Goal: Find specific page/section: Locate a particular part of the current website

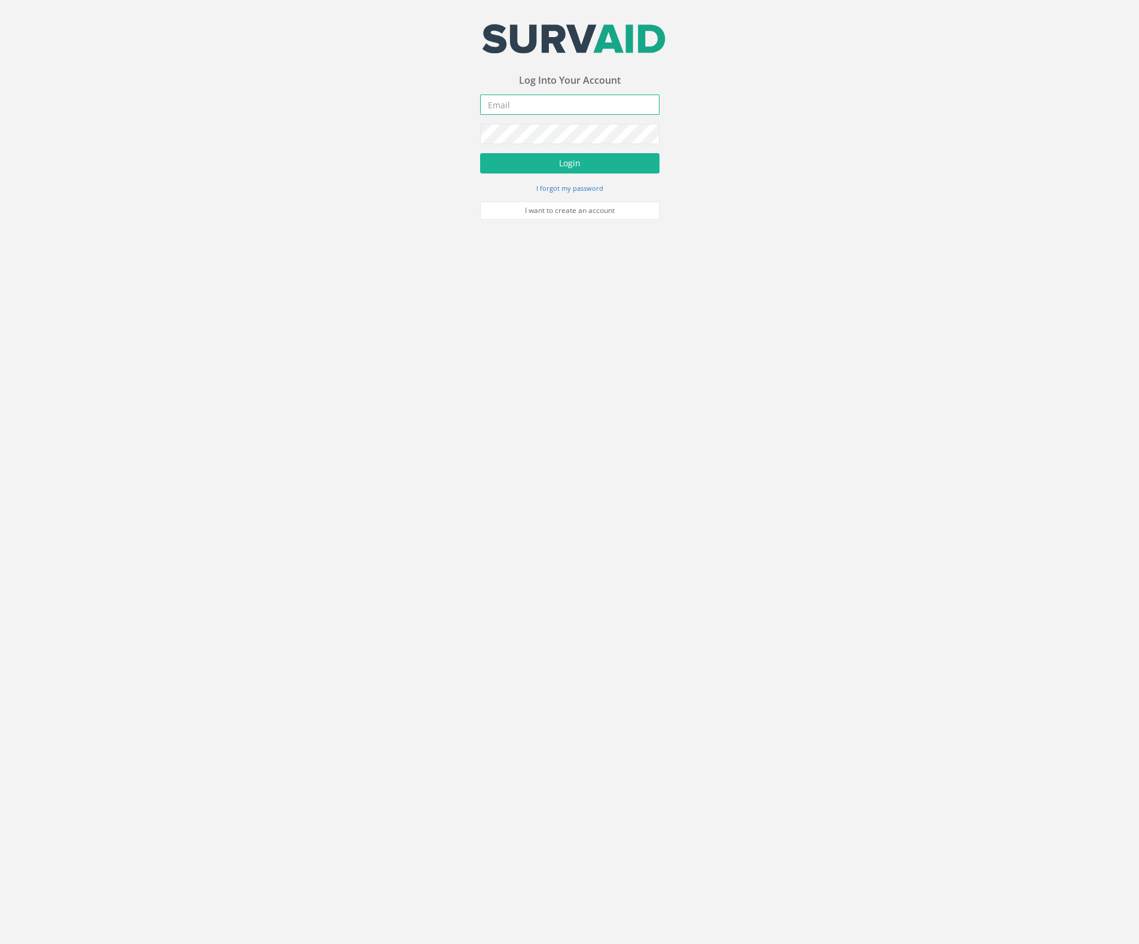
type input "[PERSON_NAME][EMAIL_ADDRESS][DOMAIN_NAME]"
click at [529, 180] on form "[PERSON_NAME][EMAIL_ADDRESS][DOMAIN_NAME] Incorrect Username or Password There …" at bounding box center [569, 156] width 179 height 124
click at [532, 161] on button "Login" at bounding box center [569, 163] width 179 height 20
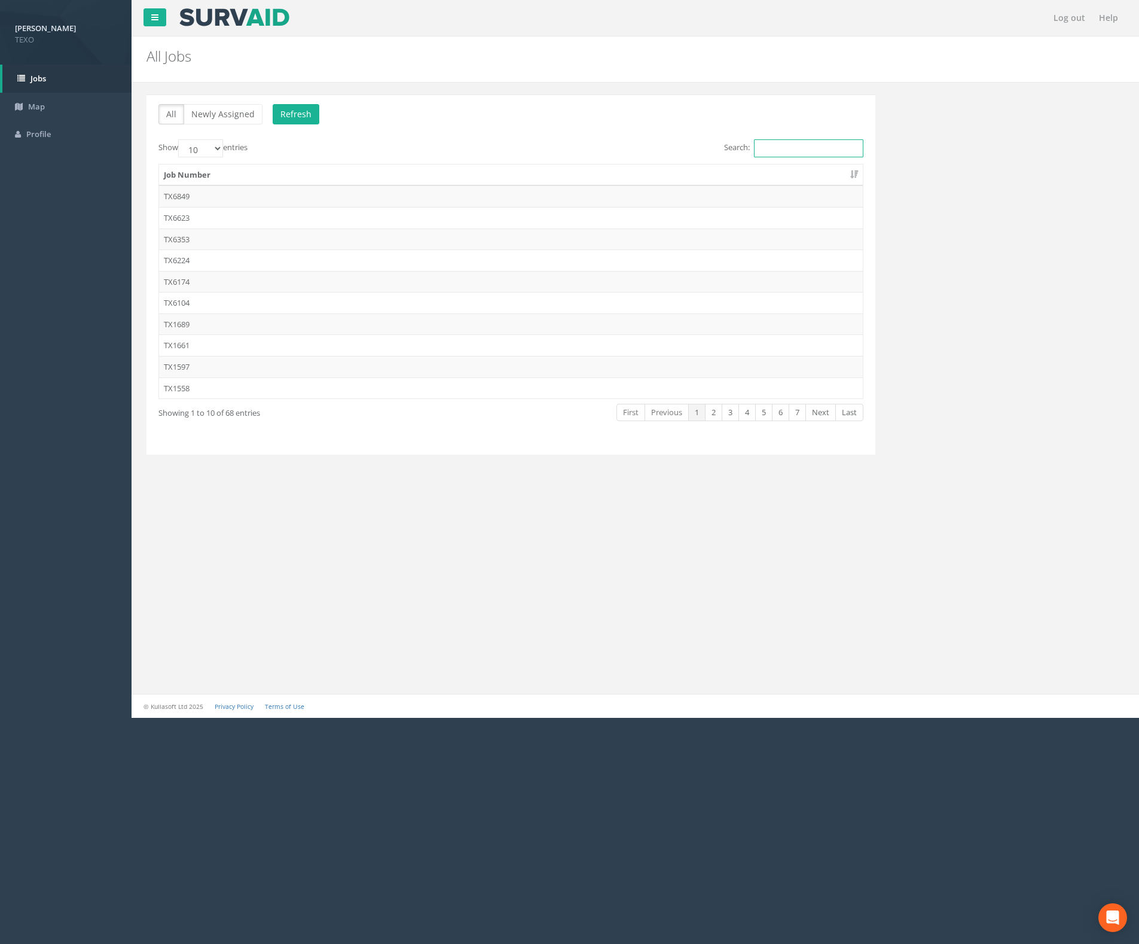
click at [795, 147] on input "Search:" at bounding box center [808, 148] width 109 height 18
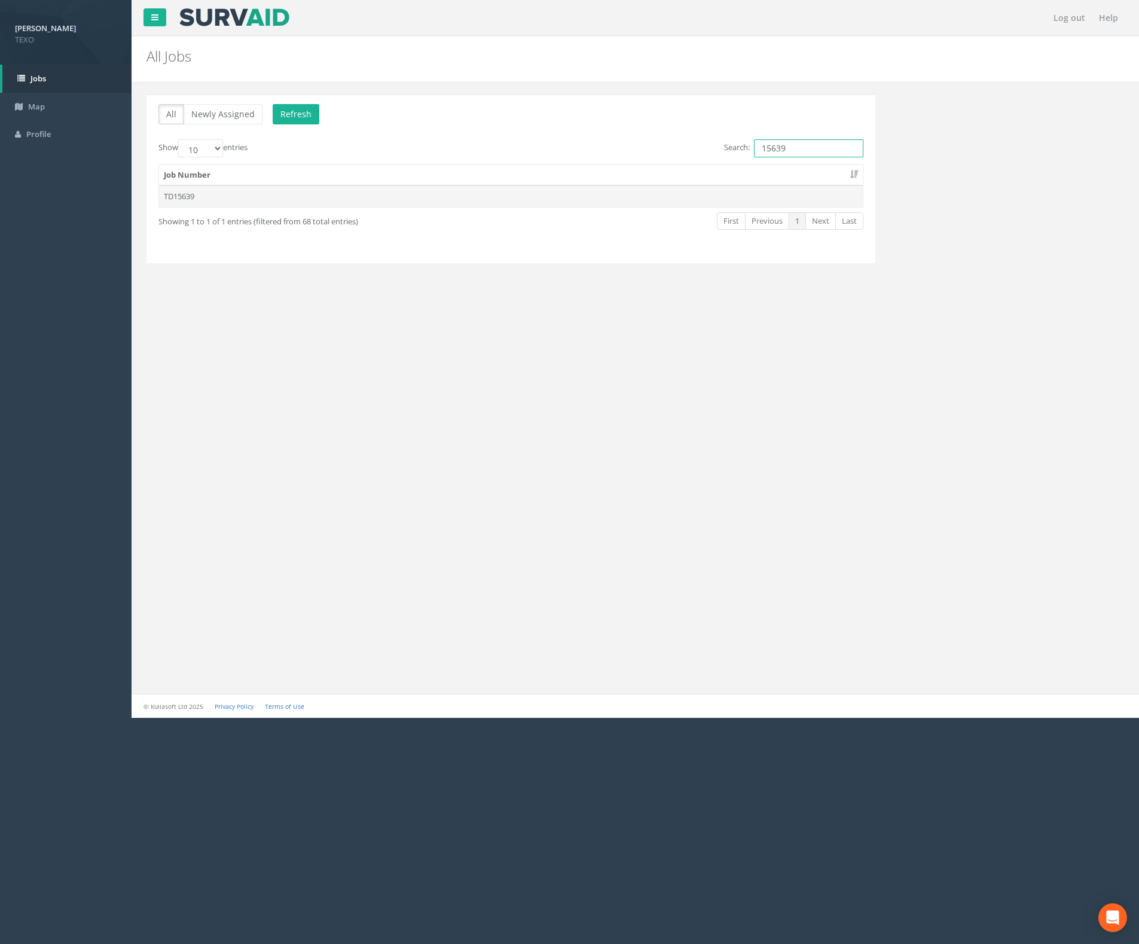
type input "15639"
click at [593, 205] on td "TD15639" at bounding box center [511, 196] width 704 height 22
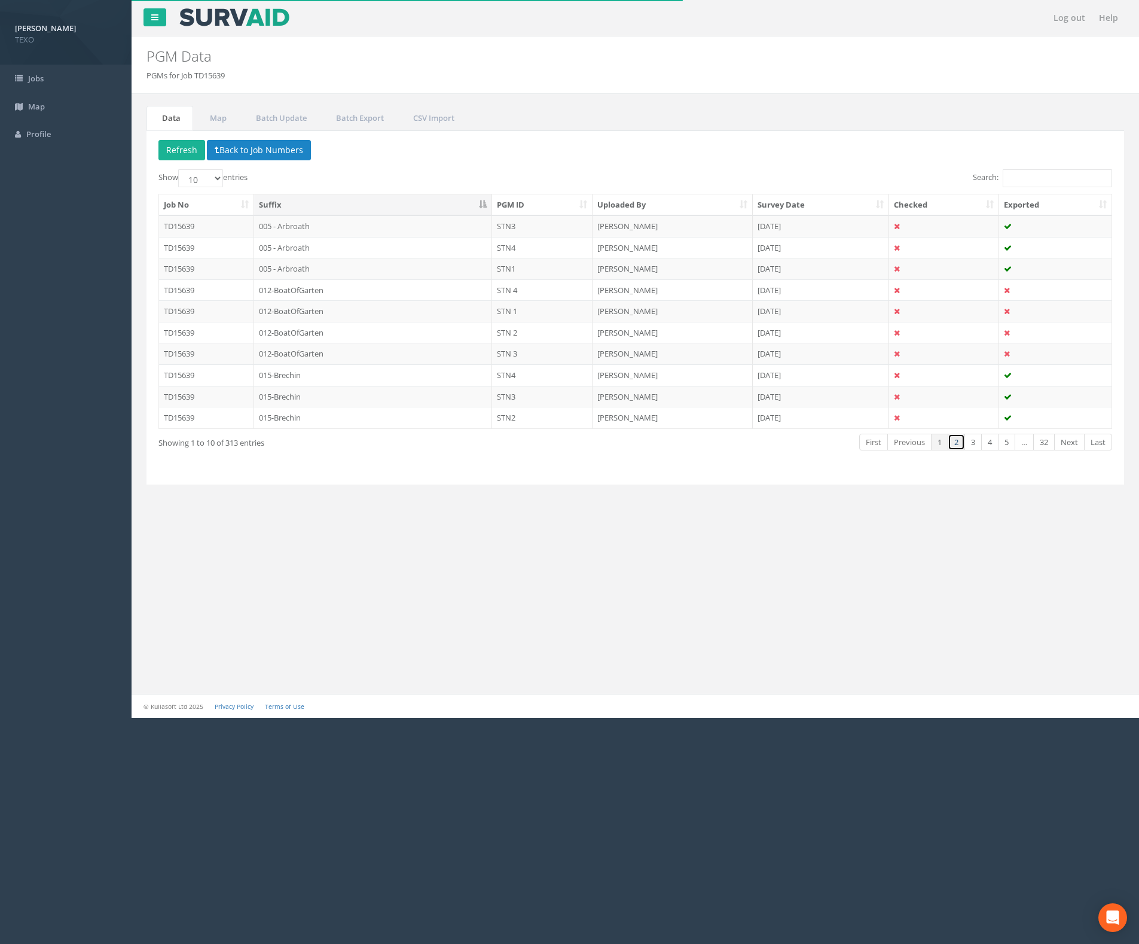
click at [951, 451] on link "2" at bounding box center [956, 442] width 17 height 17
click at [965, 447] on link "3" at bounding box center [973, 442] width 17 height 17
click at [987, 444] on link "4" at bounding box center [989, 442] width 17 height 17
click at [1006, 444] on link "5" at bounding box center [1006, 442] width 17 height 17
click at [1024, 447] on link "…" at bounding box center [1024, 442] width 19 height 17
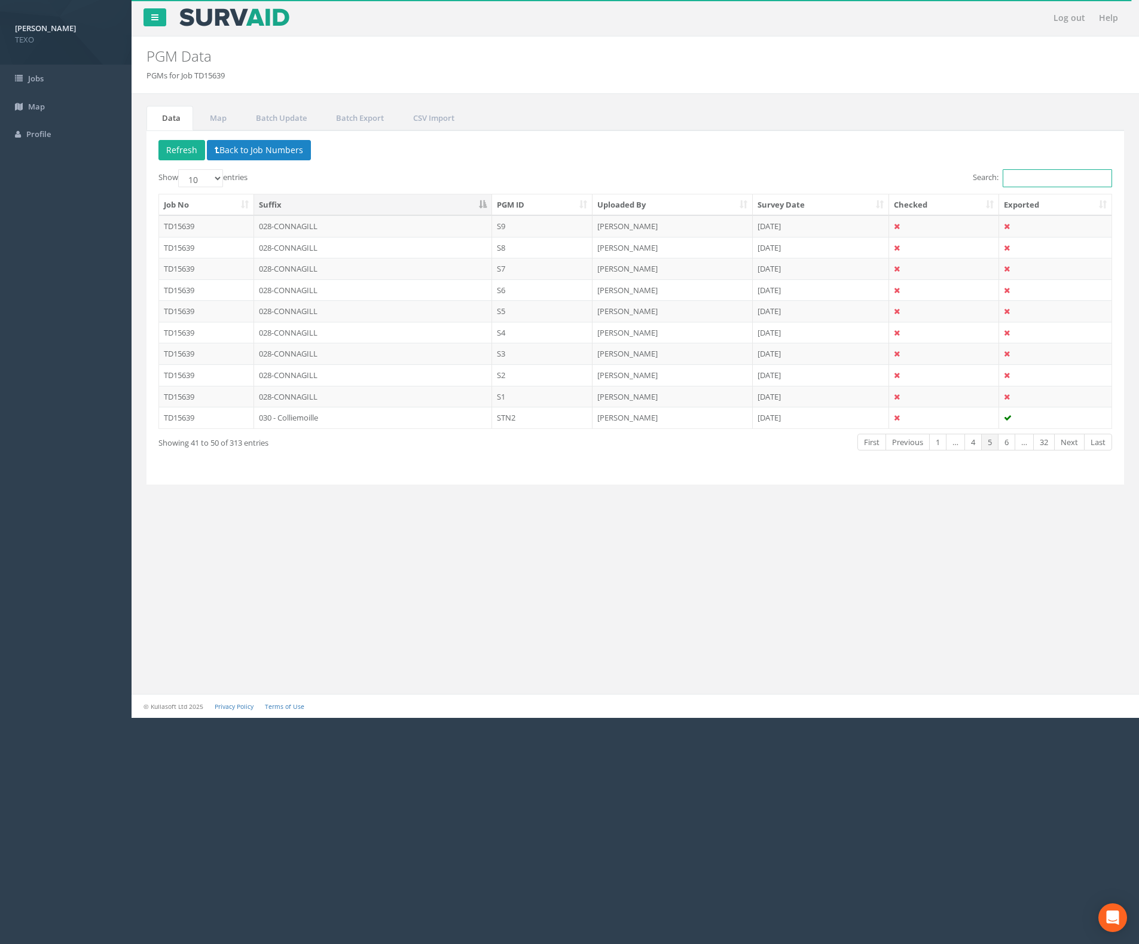
click at [1042, 178] on input "Search:" at bounding box center [1057, 178] width 109 height 18
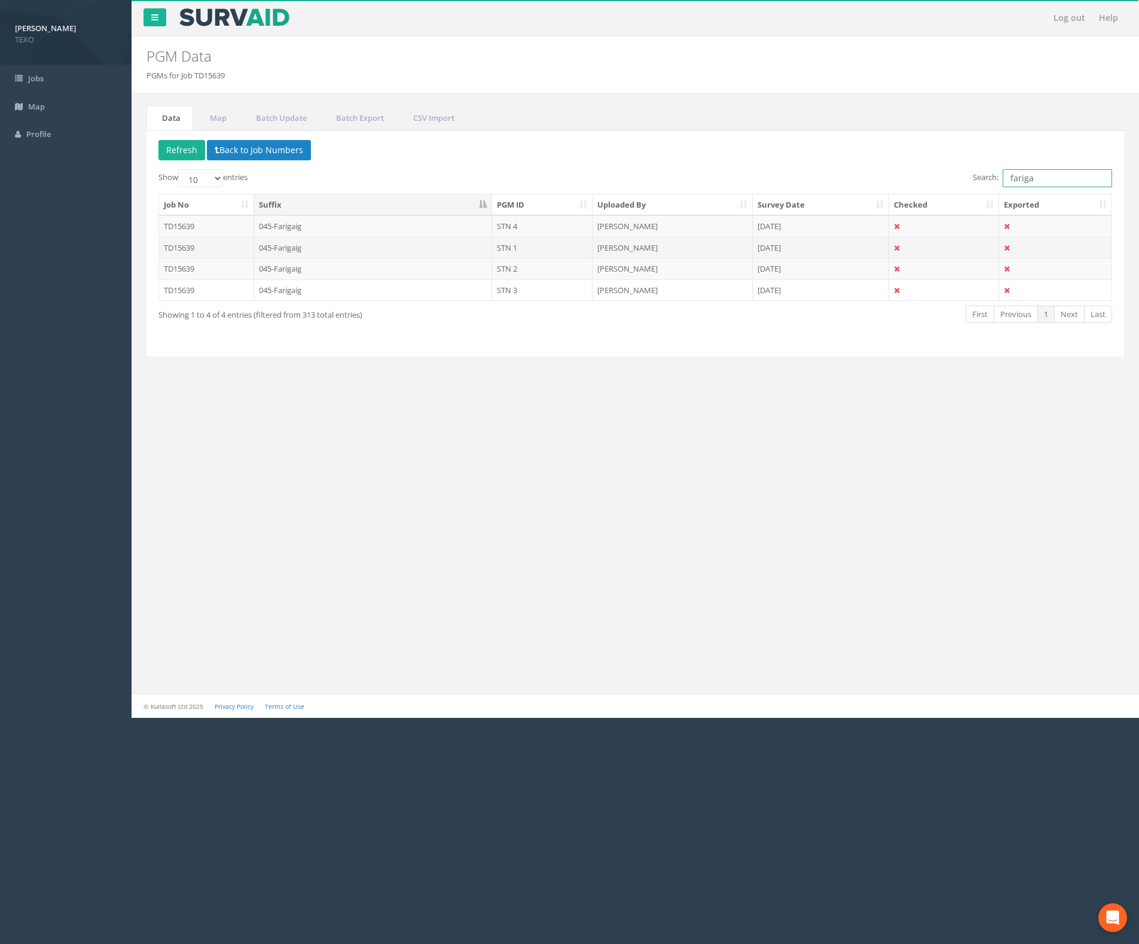
type input "fariga"
click at [297, 246] on td "045-Farigaig" at bounding box center [373, 248] width 239 height 22
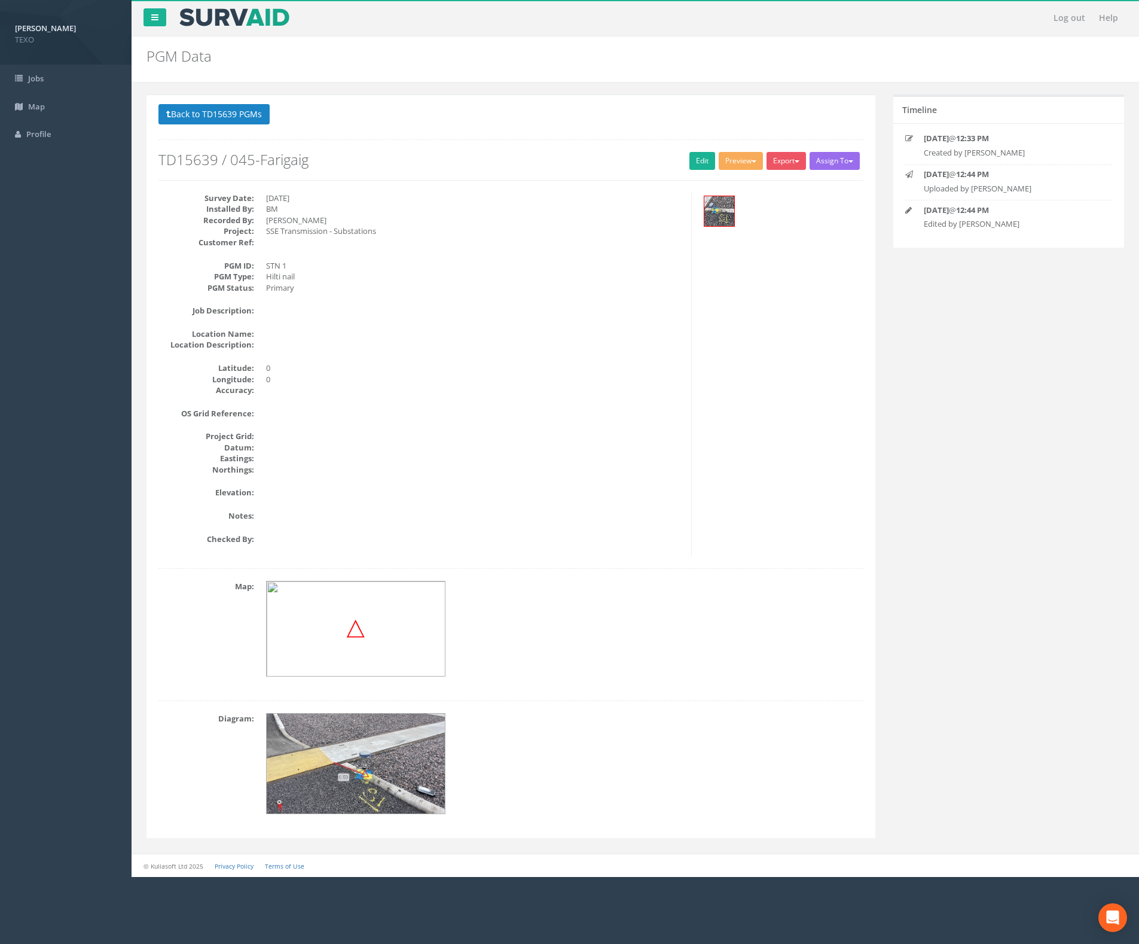
click at [396, 749] on img at bounding box center [356, 763] width 179 height 101
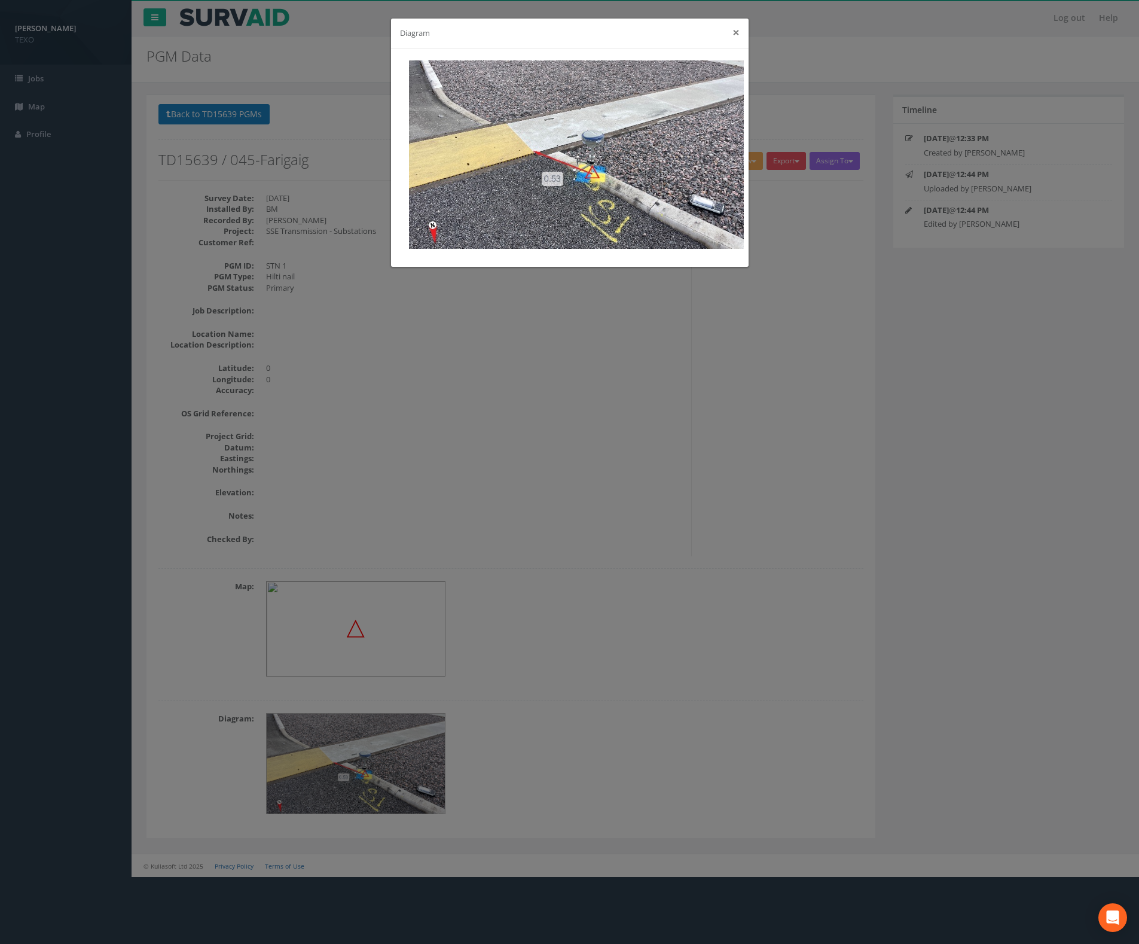
click at [734, 33] on button "×" at bounding box center [736, 32] width 7 height 13
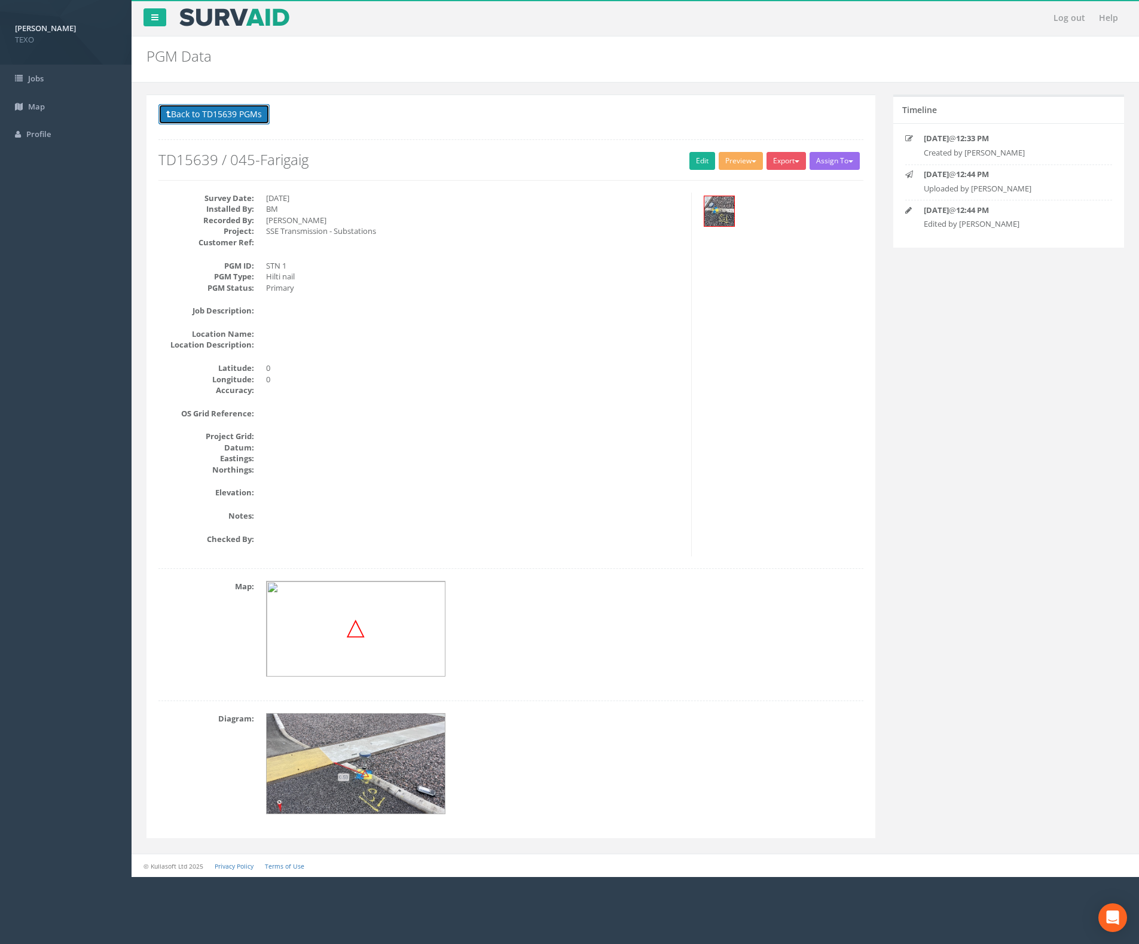
click at [231, 111] on button "Back to TD15639 PGMs" at bounding box center [213, 114] width 111 height 20
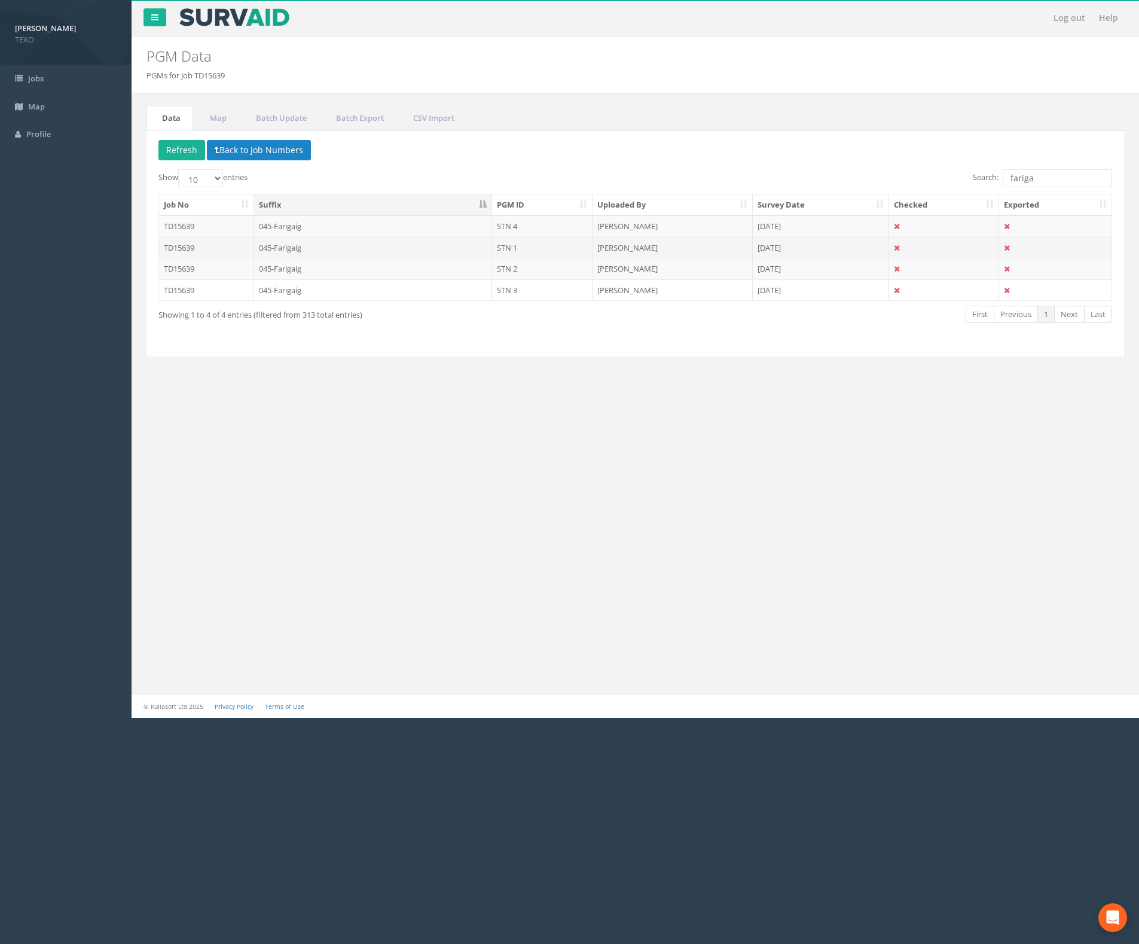
click at [300, 246] on td "045-Farigaig" at bounding box center [373, 248] width 239 height 22
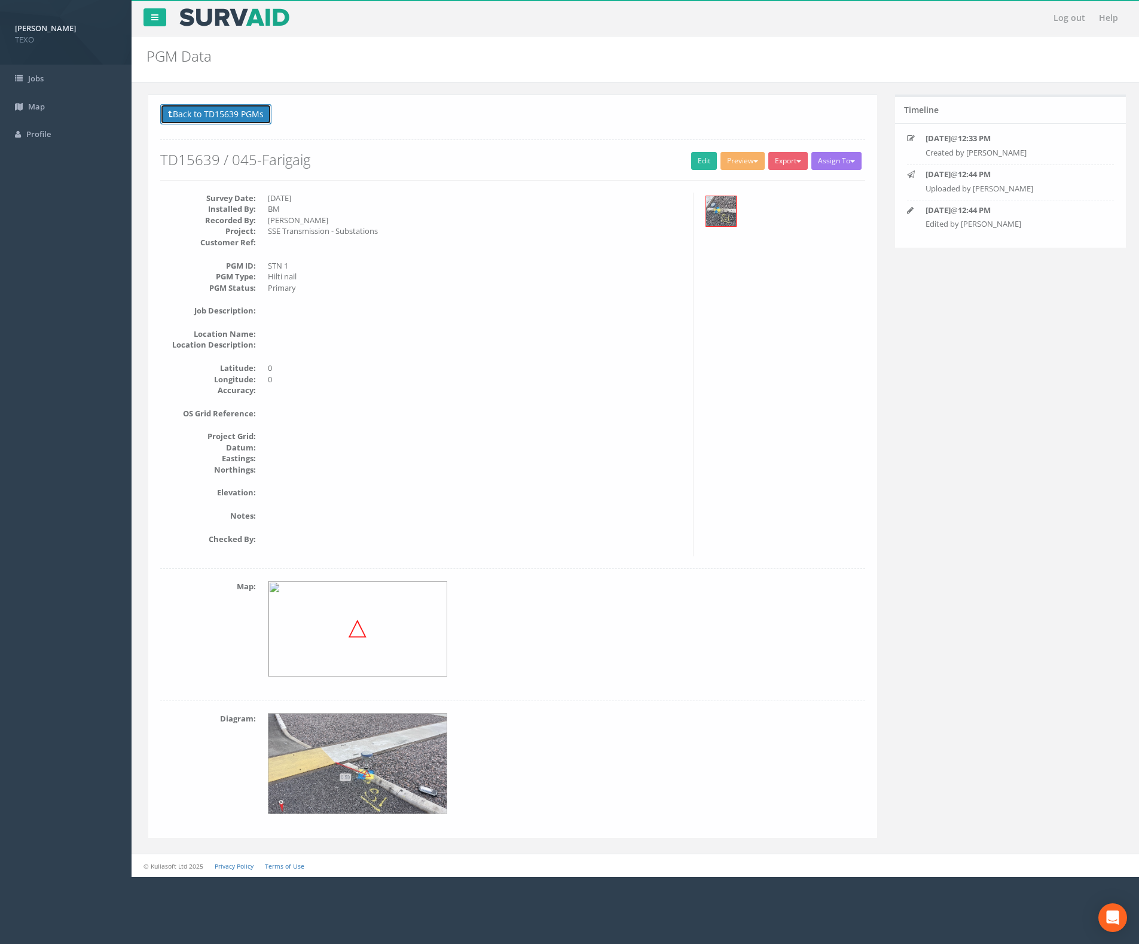
click at [234, 109] on button "Back to TD15639 PGMs" at bounding box center [213, 114] width 111 height 20
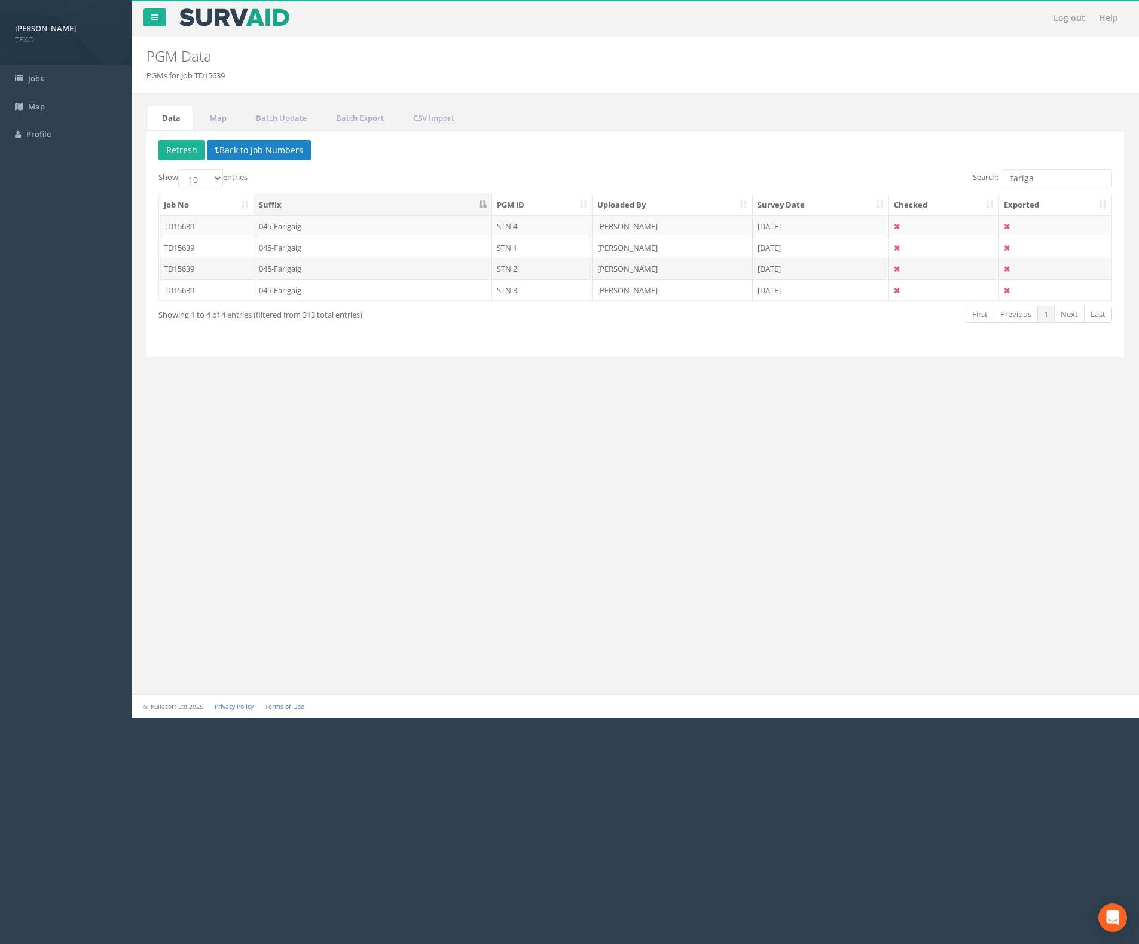
click at [573, 277] on td "STN 2" at bounding box center [542, 269] width 100 height 22
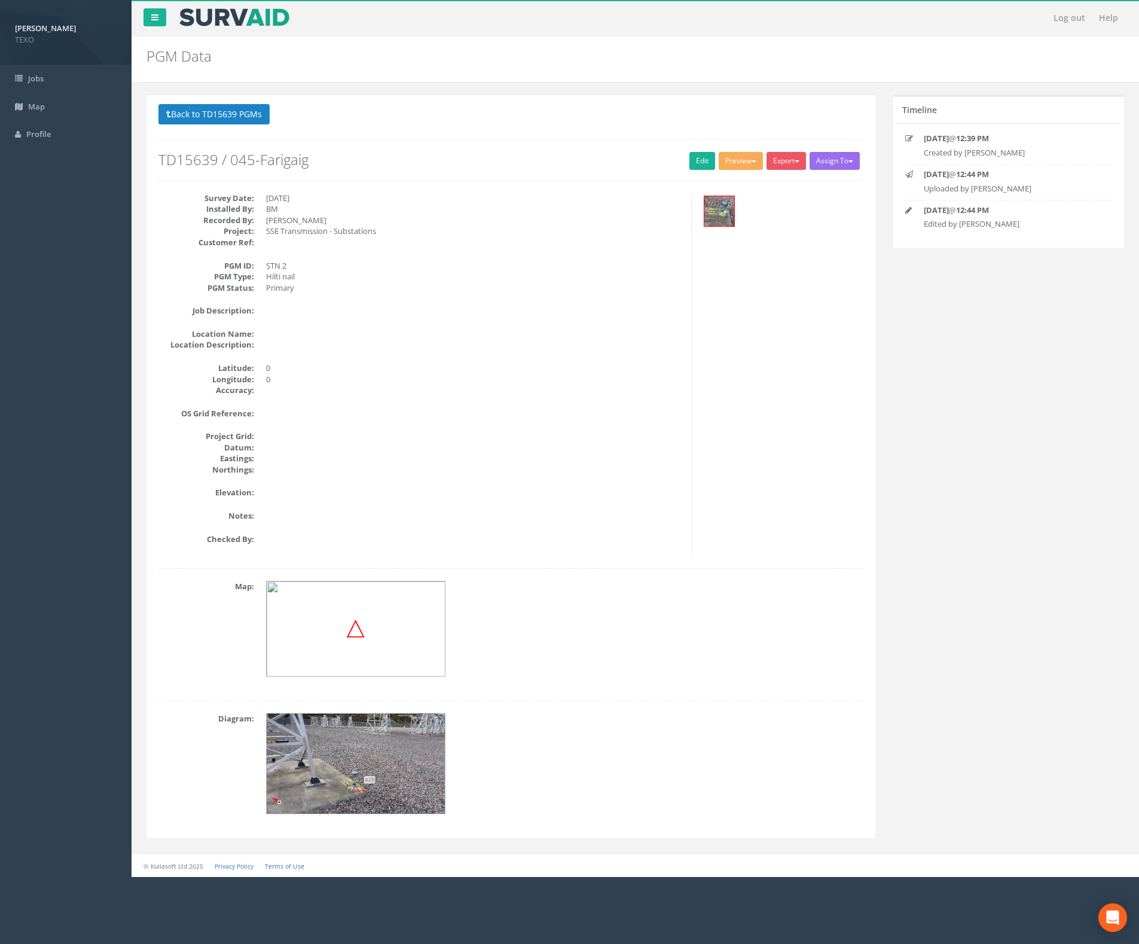
click at [389, 761] on img at bounding box center [356, 763] width 179 height 101
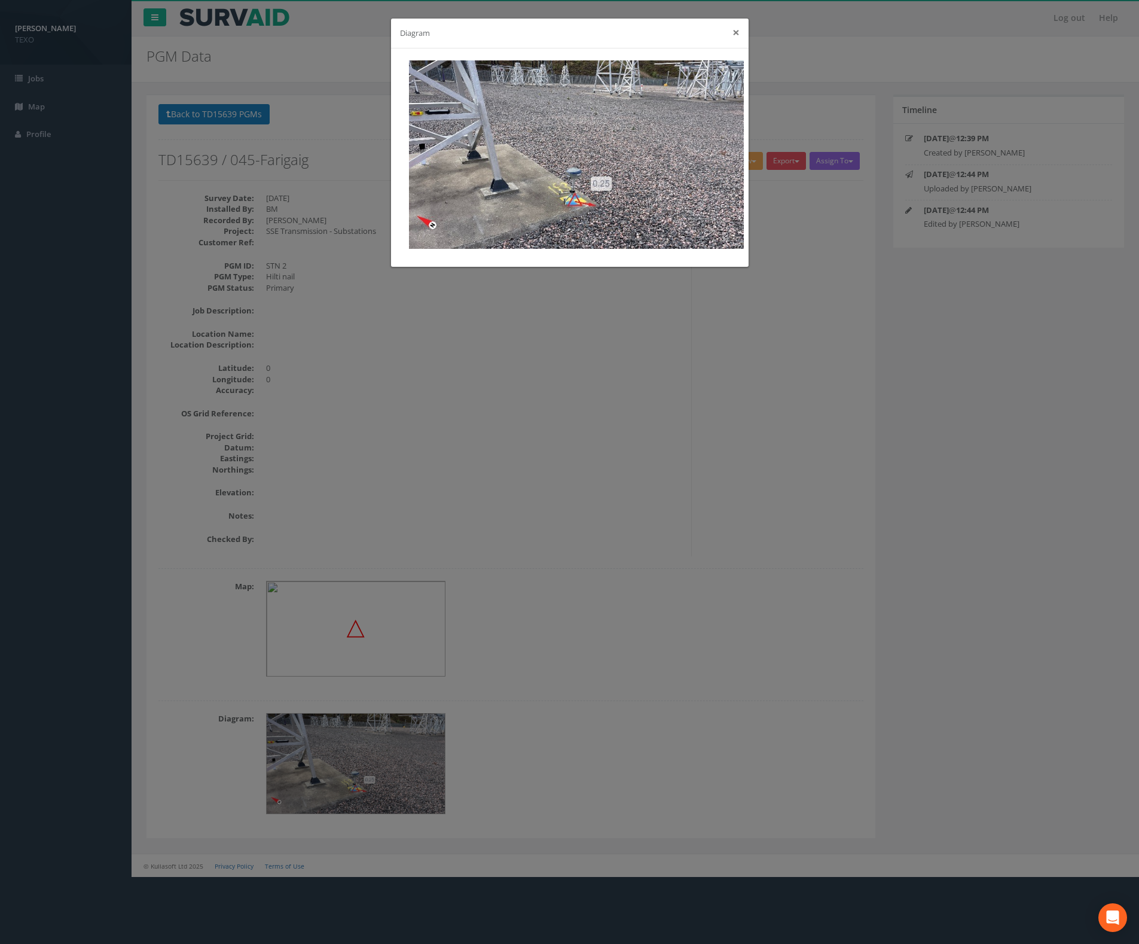
click at [739, 26] on button "×" at bounding box center [736, 32] width 7 height 13
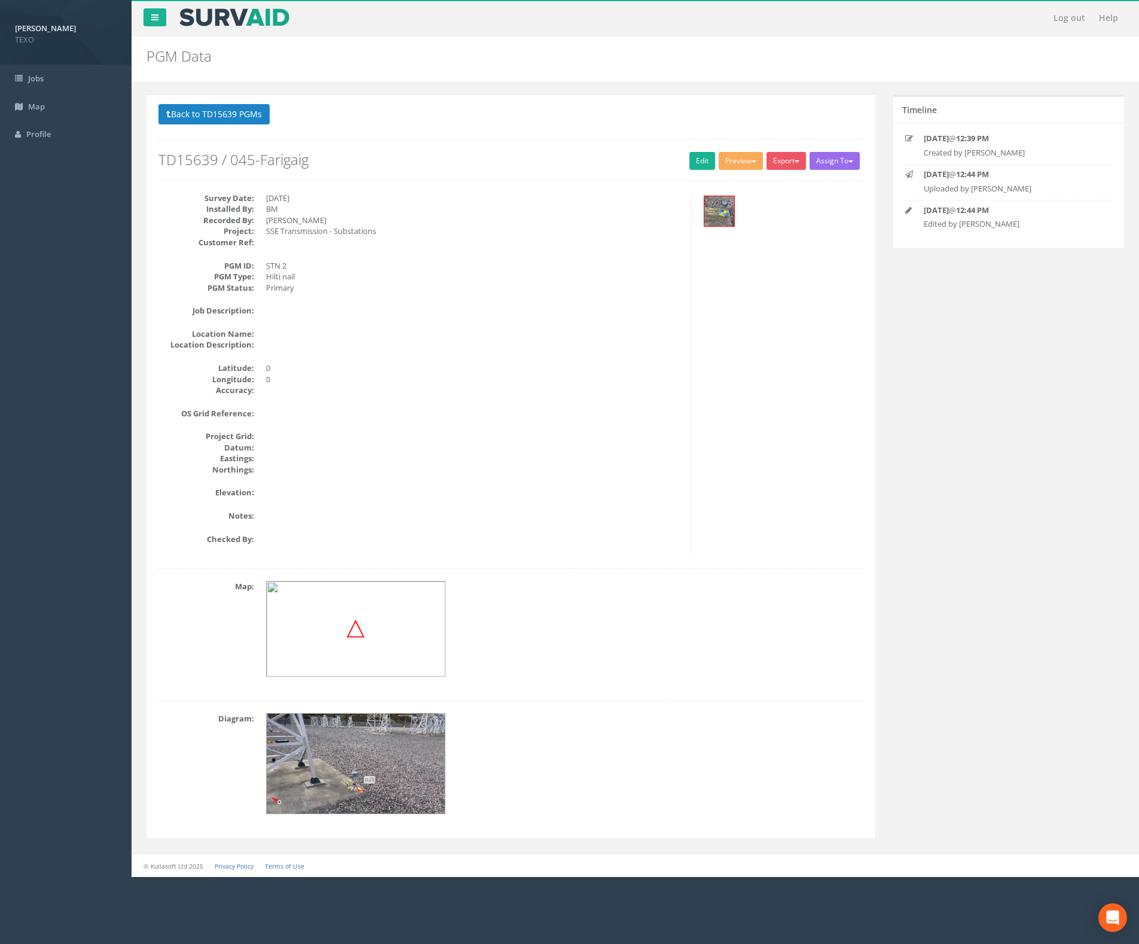
click at [217, 100] on div "Back to TD15639 PGMs Back to Map Assign To No Companies Added Export Env Agency…" at bounding box center [511, 465] width 729 height 743
click at [219, 111] on button "Back to TD15639 PGMs" at bounding box center [213, 114] width 111 height 20
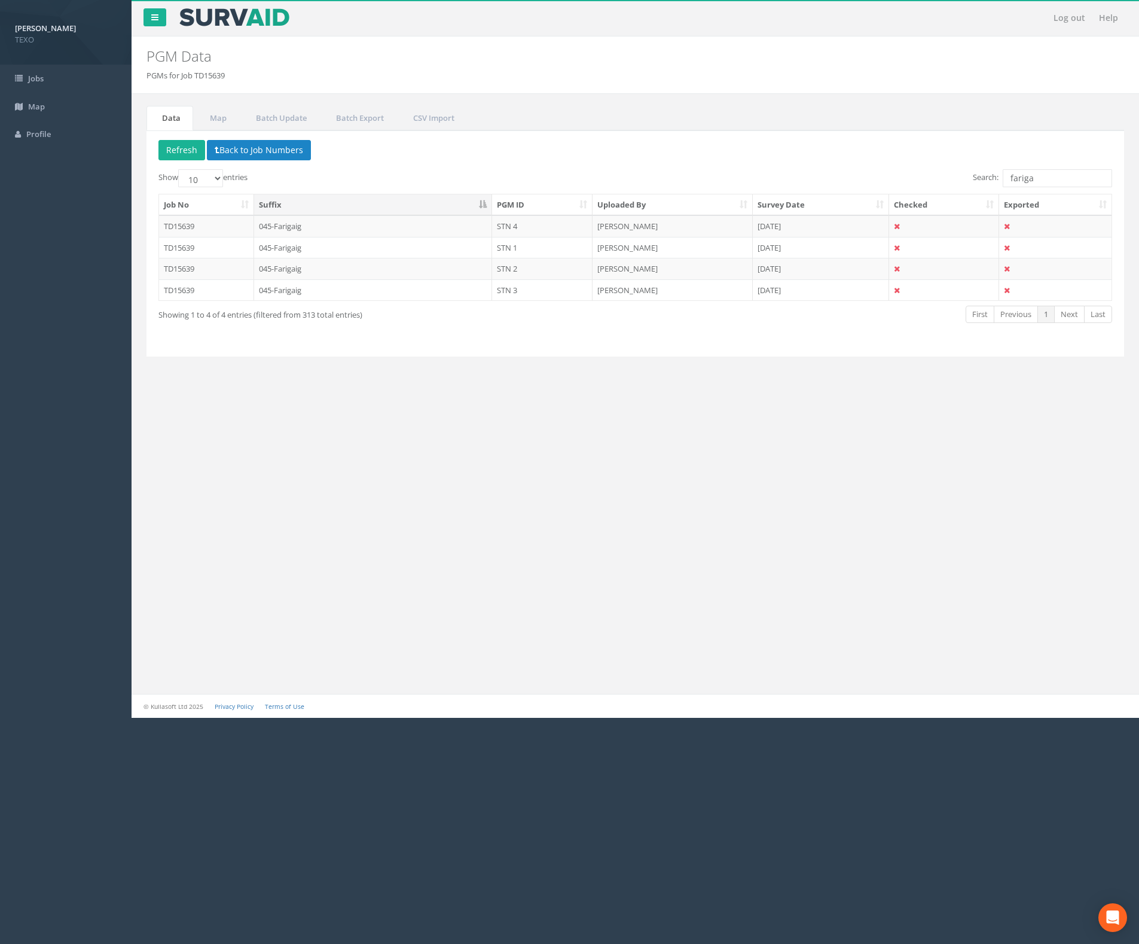
click at [504, 303] on div "Job No Suffix PGM ID Uploaded By Survey Date Checked Exported TD15639 045-Farig…" at bounding box center [636, 247] width 972 height 115
click at [514, 286] on td "STN 3" at bounding box center [542, 290] width 100 height 22
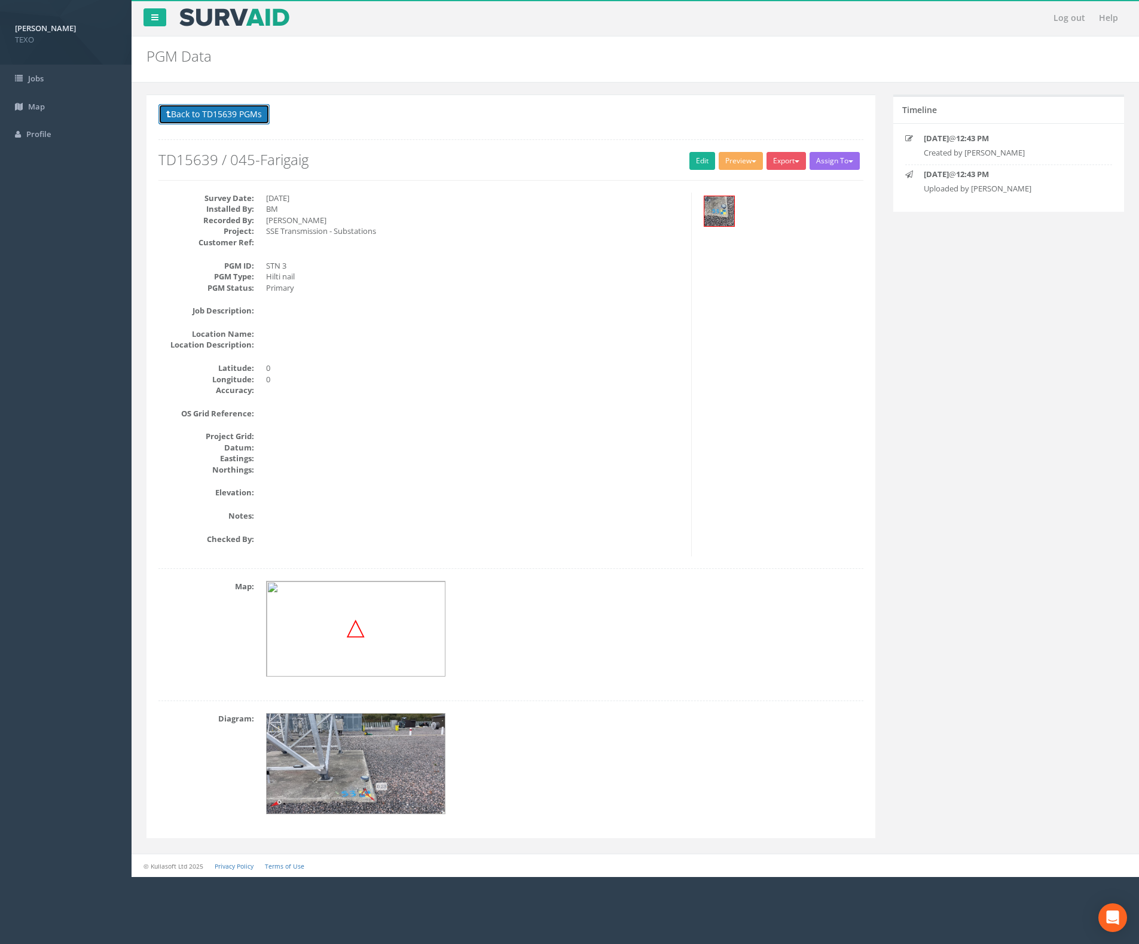
click at [205, 117] on button "Back to TD15639 PGMs" at bounding box center [213, 114] width 111 height 20
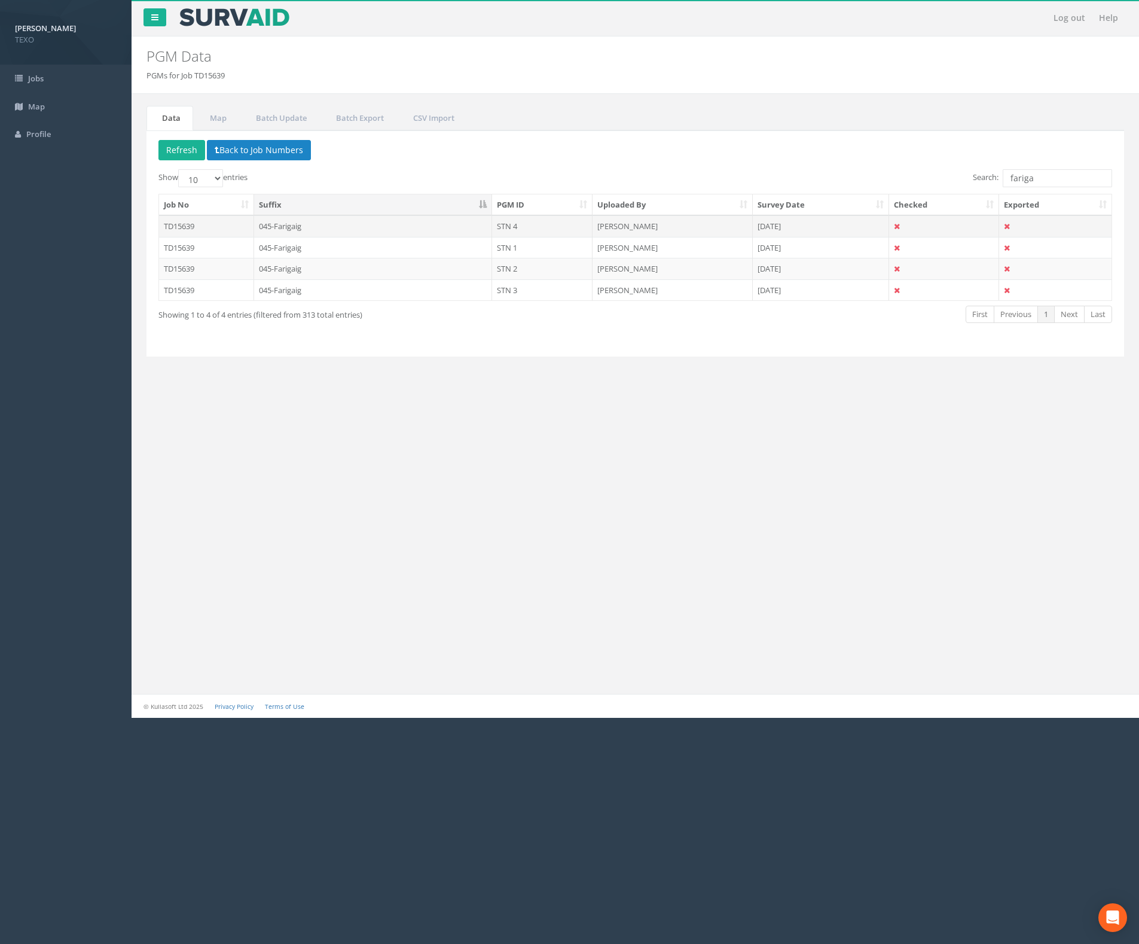
click at [542, 226] on td "STN 4" at bounding box center [542, 226] width 100 height 22
